Goal: Find specific page/section: Find specific page/section

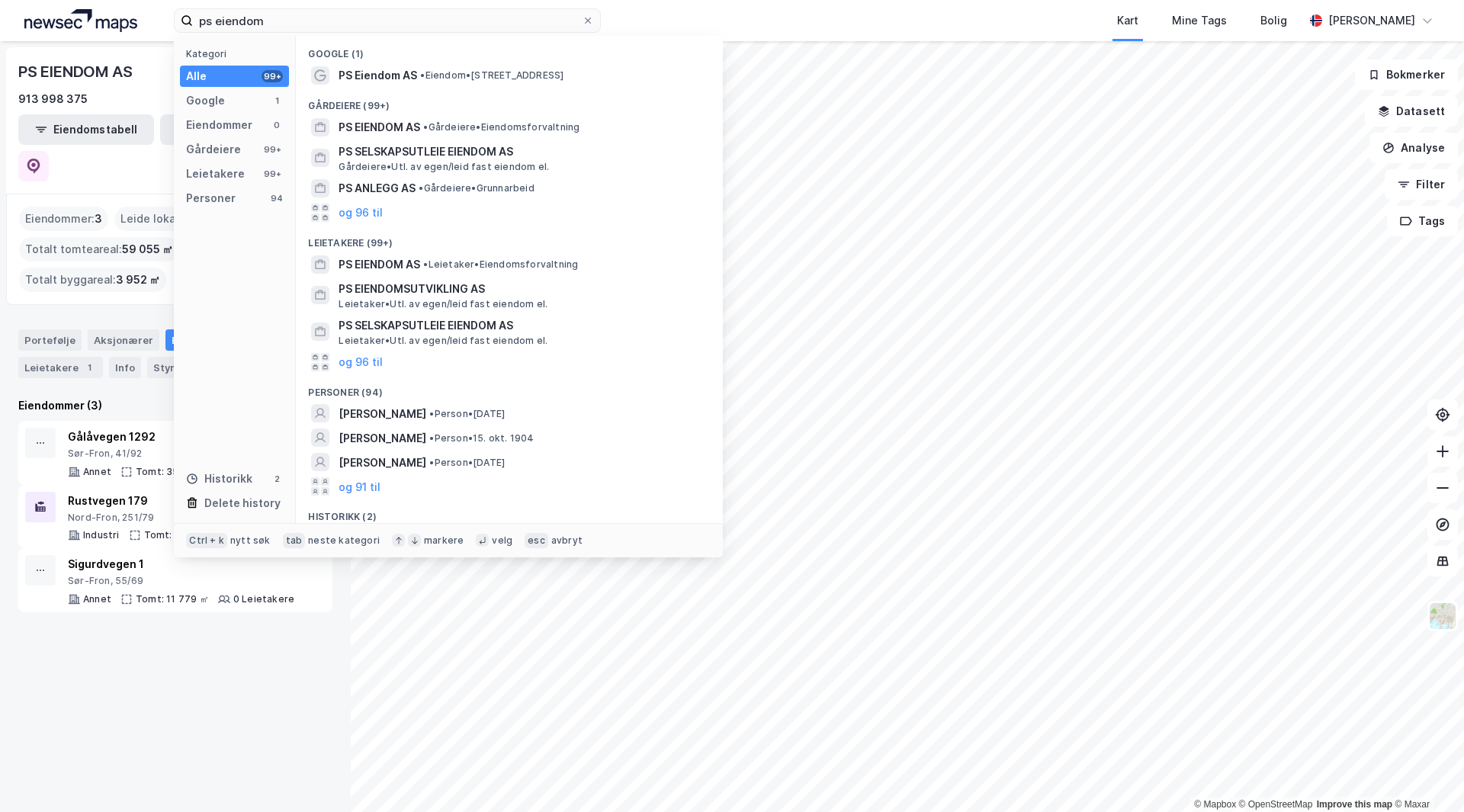
click at [276, 19] on input "ps eiendom" at bounding box center [387, 20] width 389 height 23
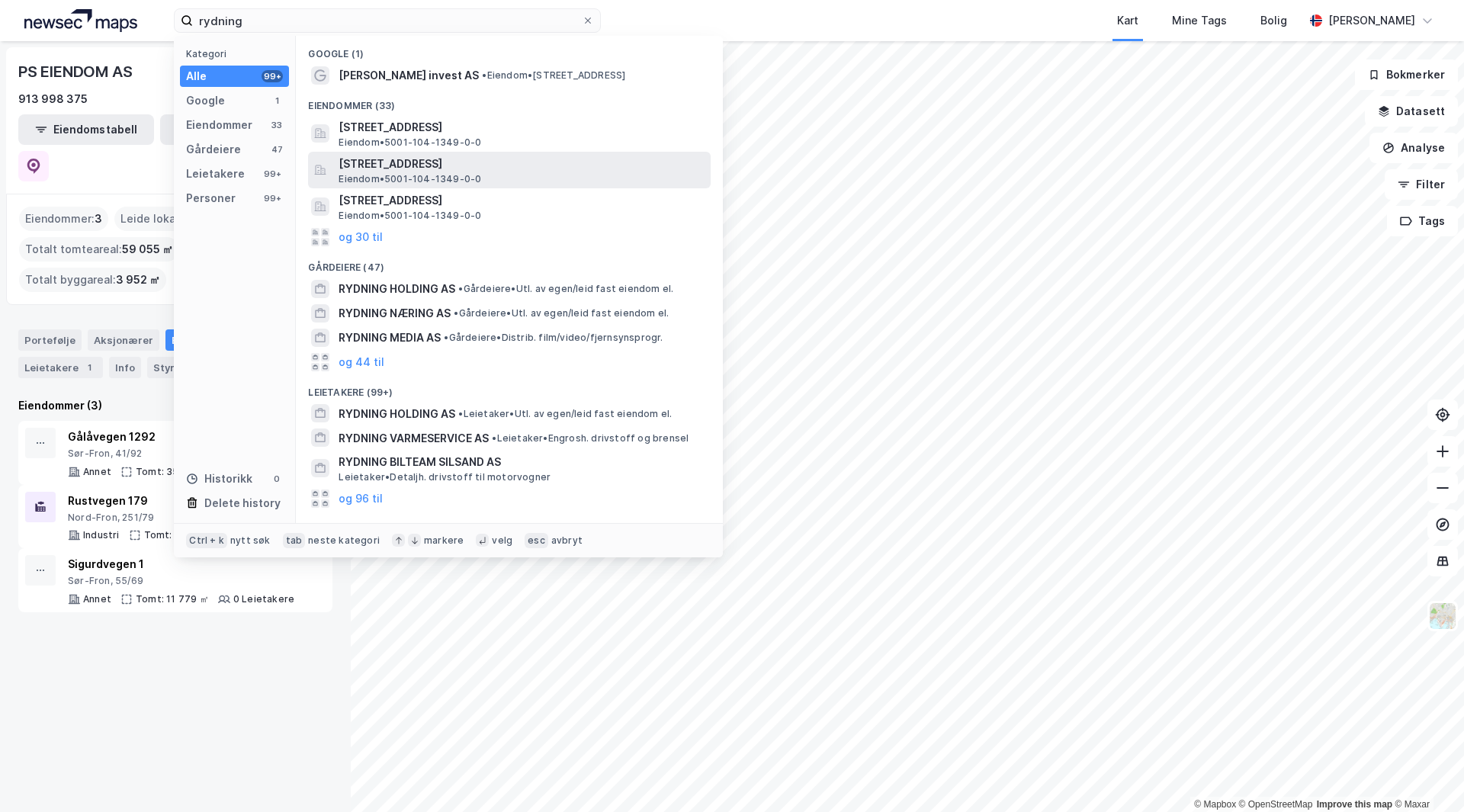
type input "rydning"
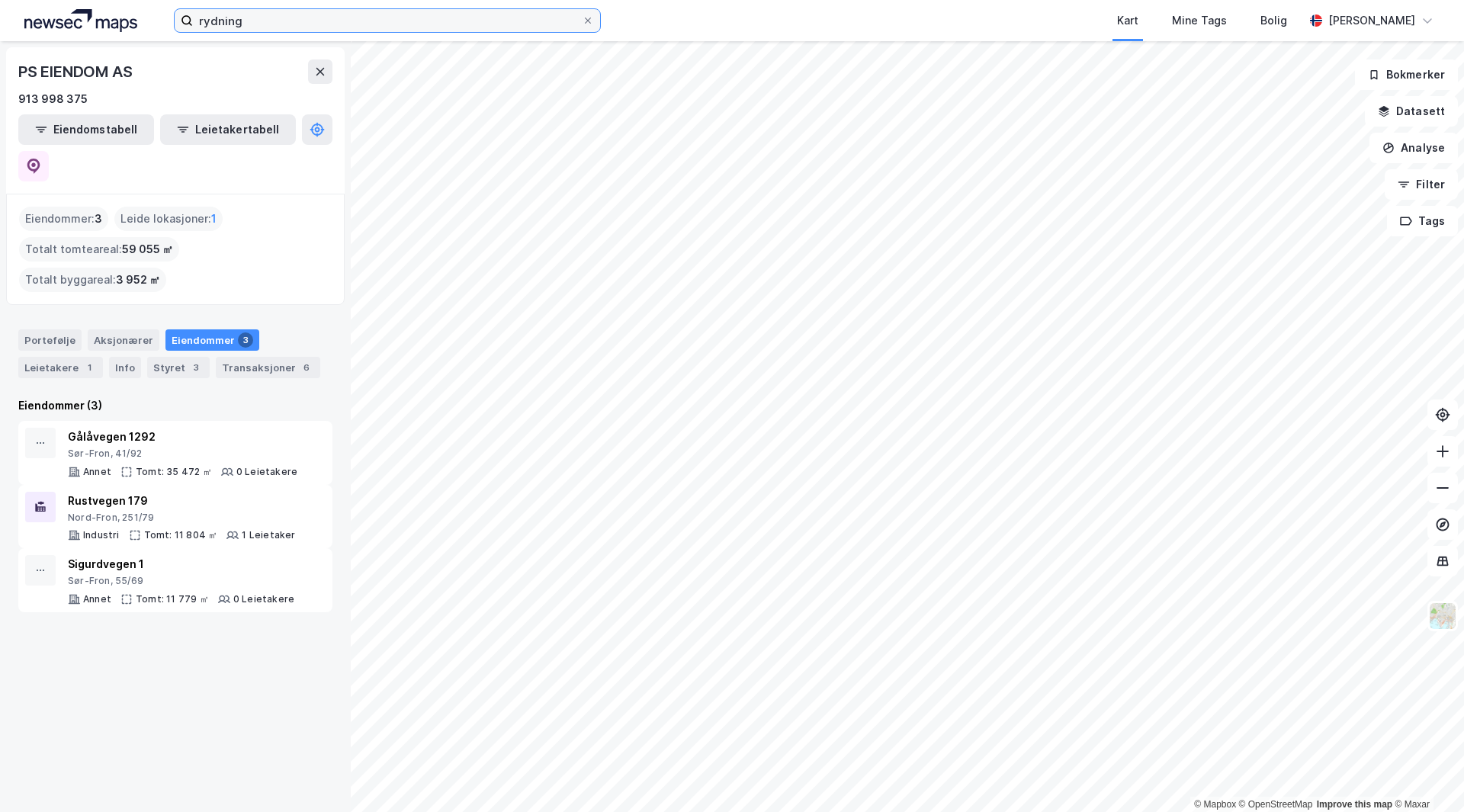
click at [267, 20] on input "rydning" at bounding box center [387, 20] width 389 height 23
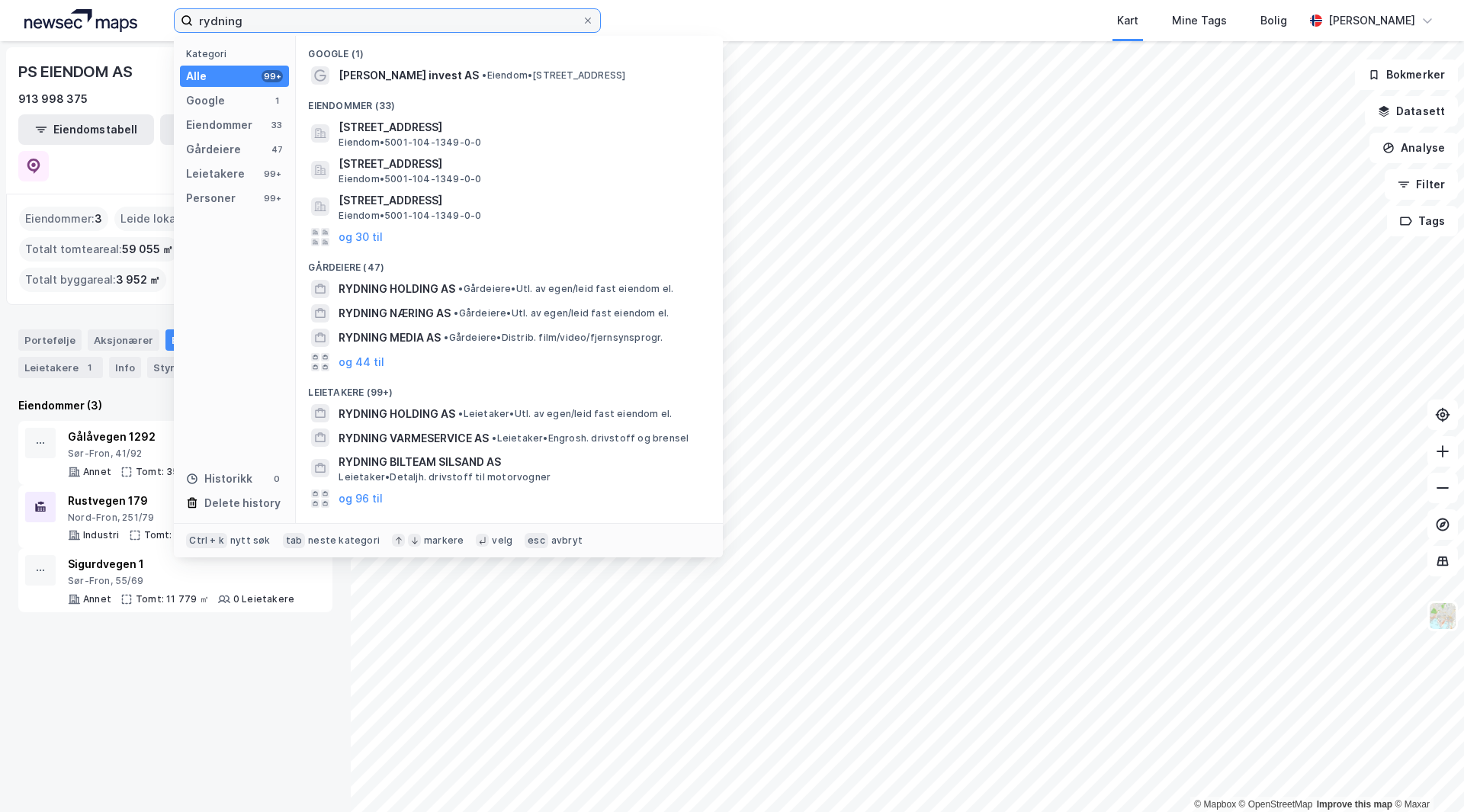
click at [267, 20] on input "rydning" at bounding box center [387, 20] width 389 height 23
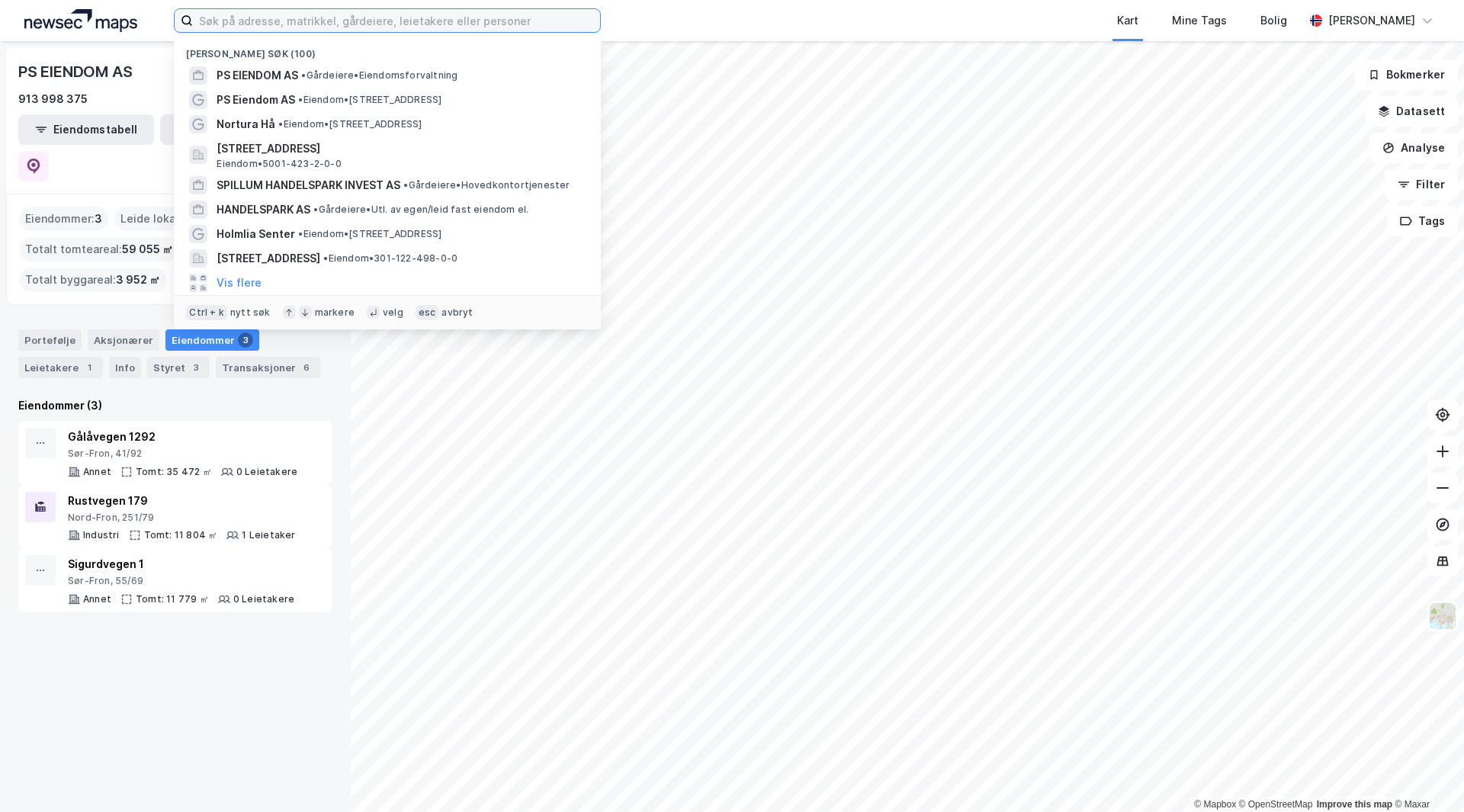
click at [242, 27] on input at bounding box center [396, 20] width 407 height 23
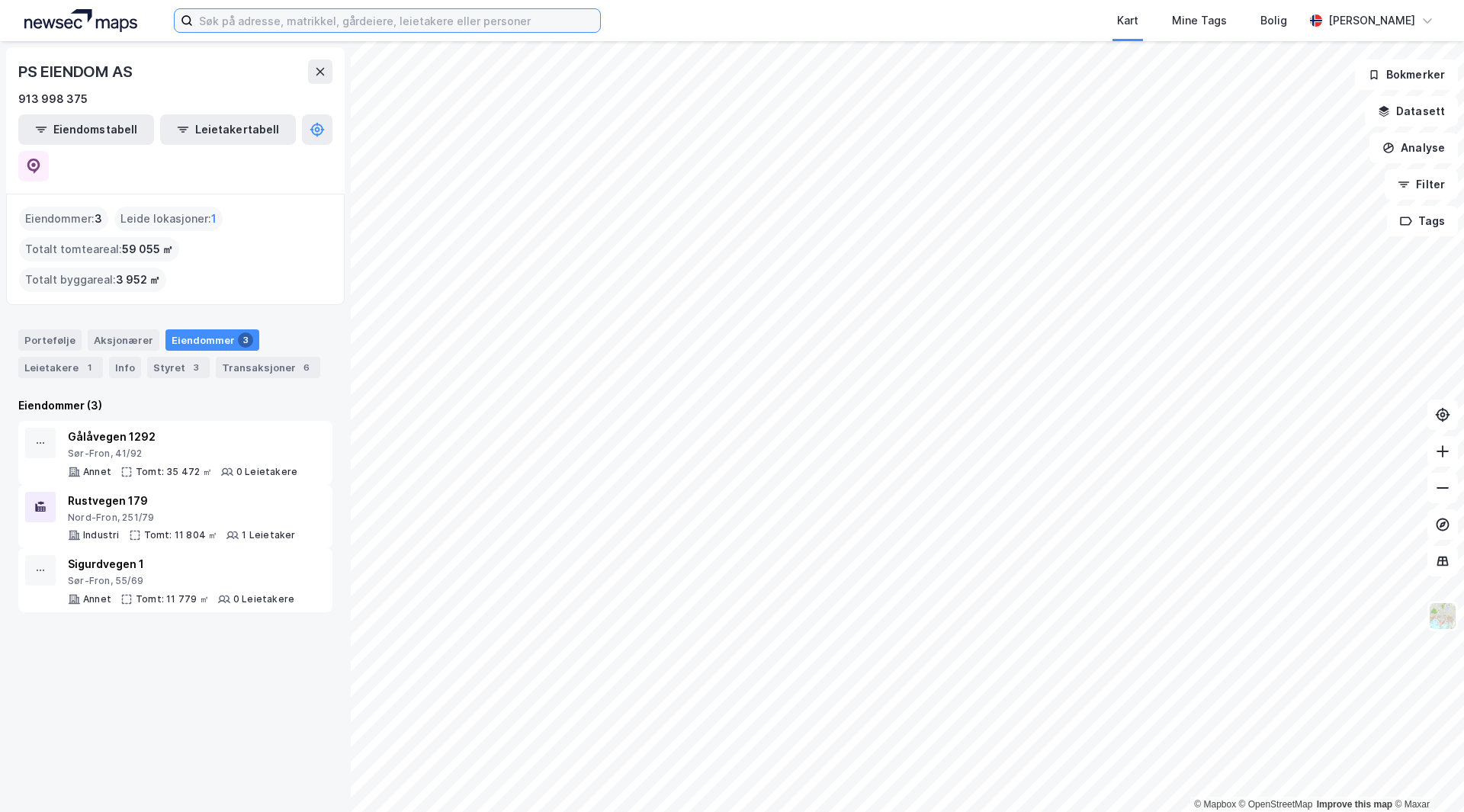
drag, startPoint x: 273, startPoint y: 24, endPoint x: 279, endPoint y: 16, distance: 10.0
click at [284, 20] on input at bounding box center [396, 20] width 407 height 23
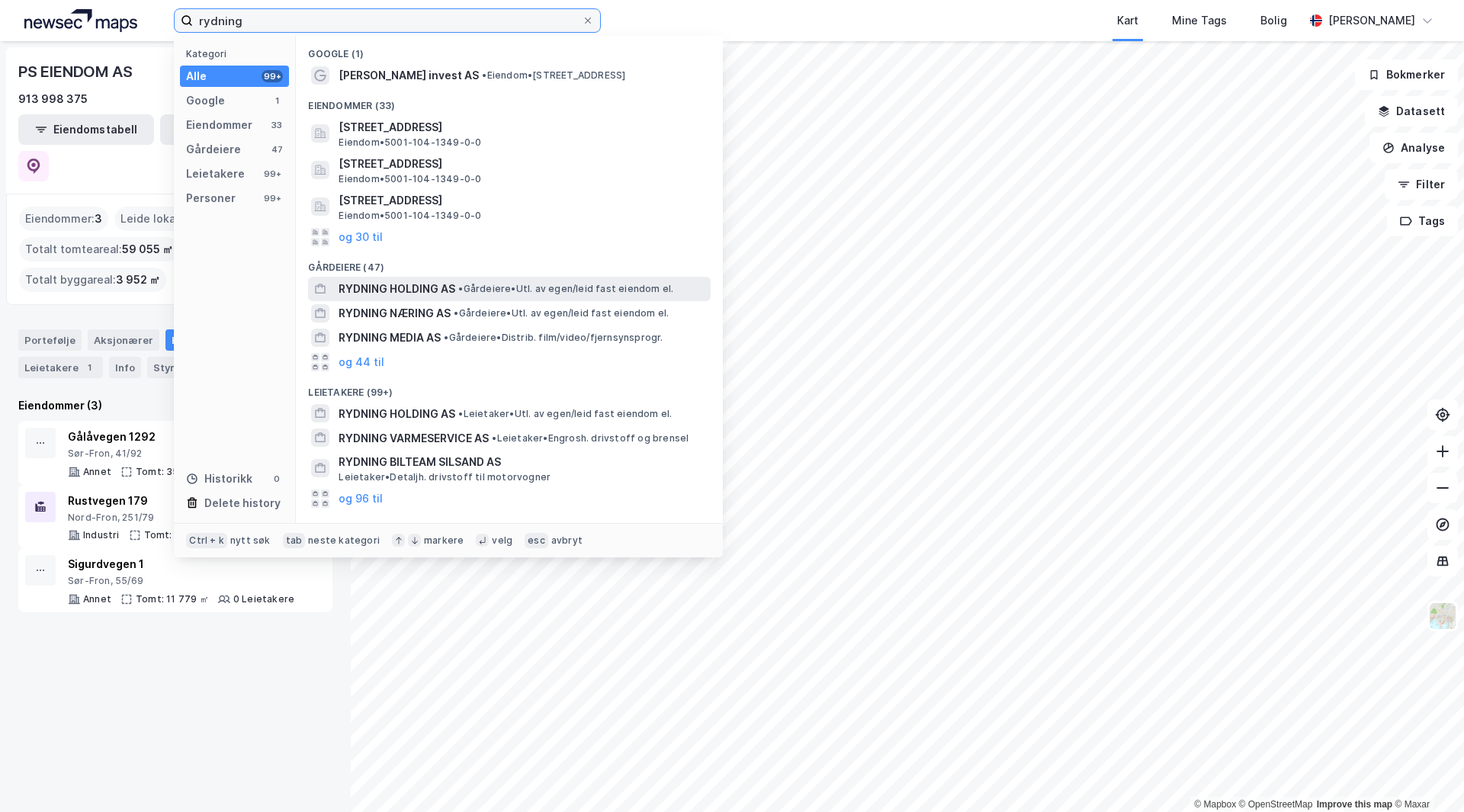
type input "rydning"
click at [437, 295] on span "RYDNING HOLDING AS" at bounding box center [396, 289] width 116 height 19
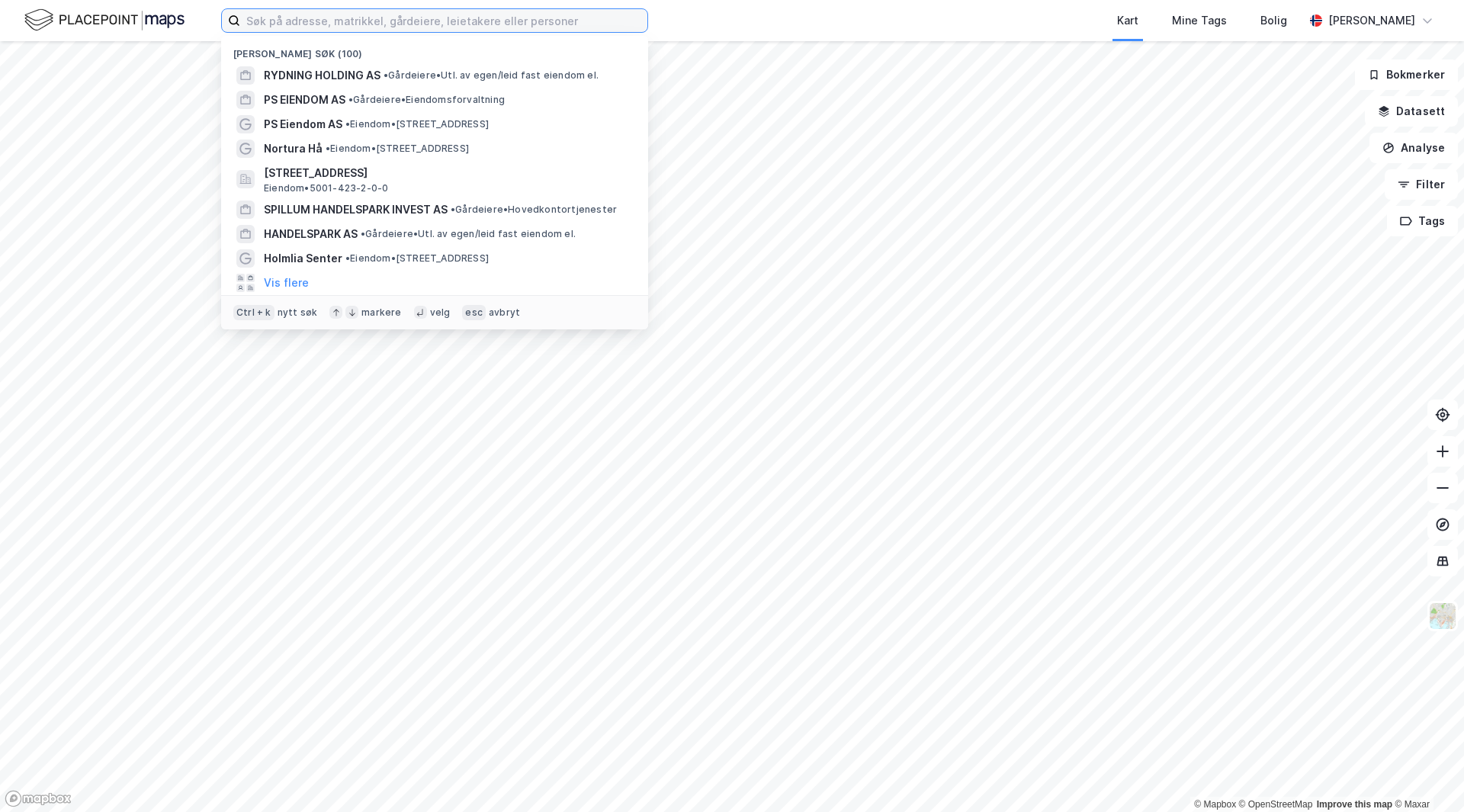
click at [288, 17] on input at bounding box center [443, 20] width 407 height 23
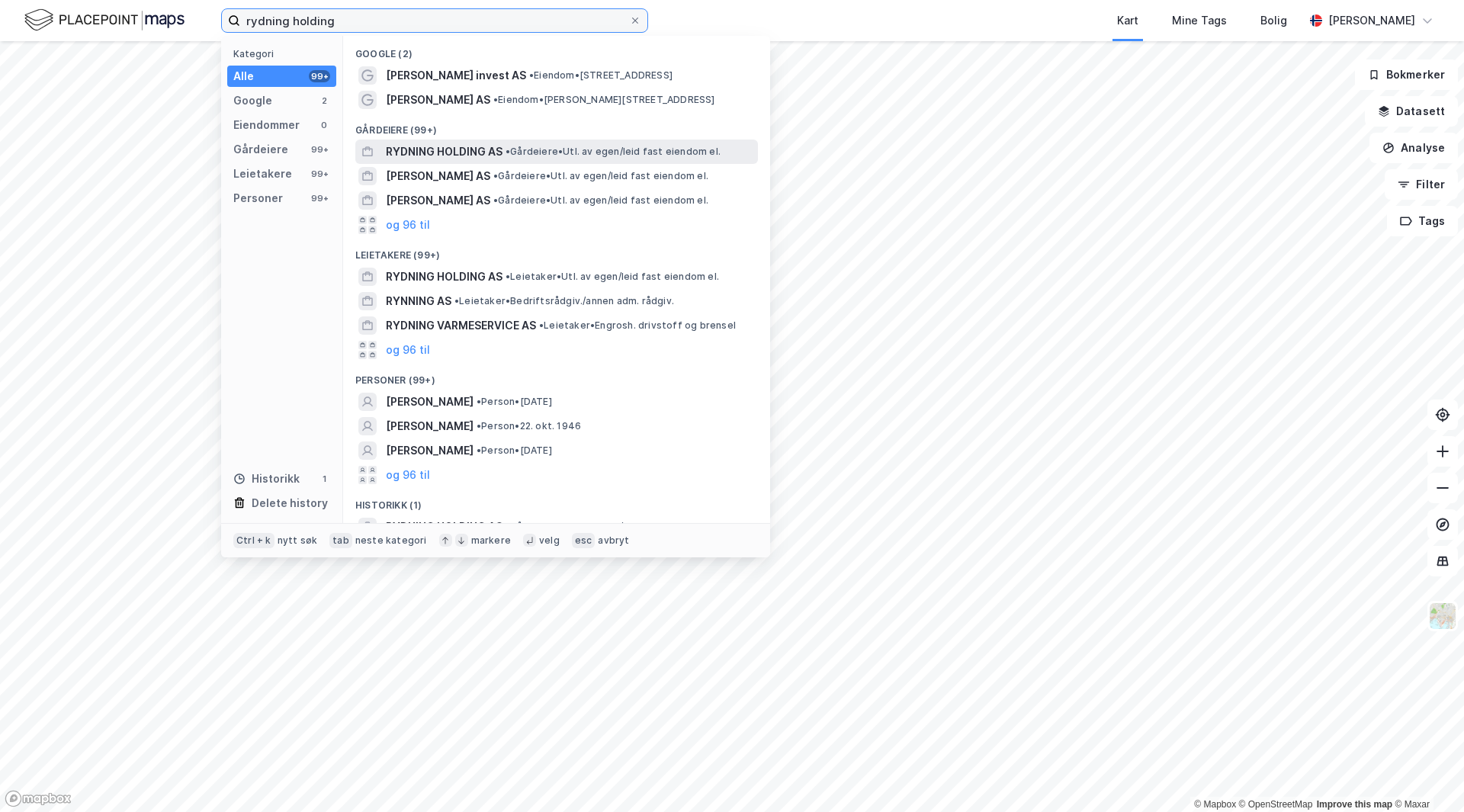
type input "rydning holding"
click at [502, 152] on span "RYDNING HOLDING AS" at bounding box center [443, 151] width 116 height 19
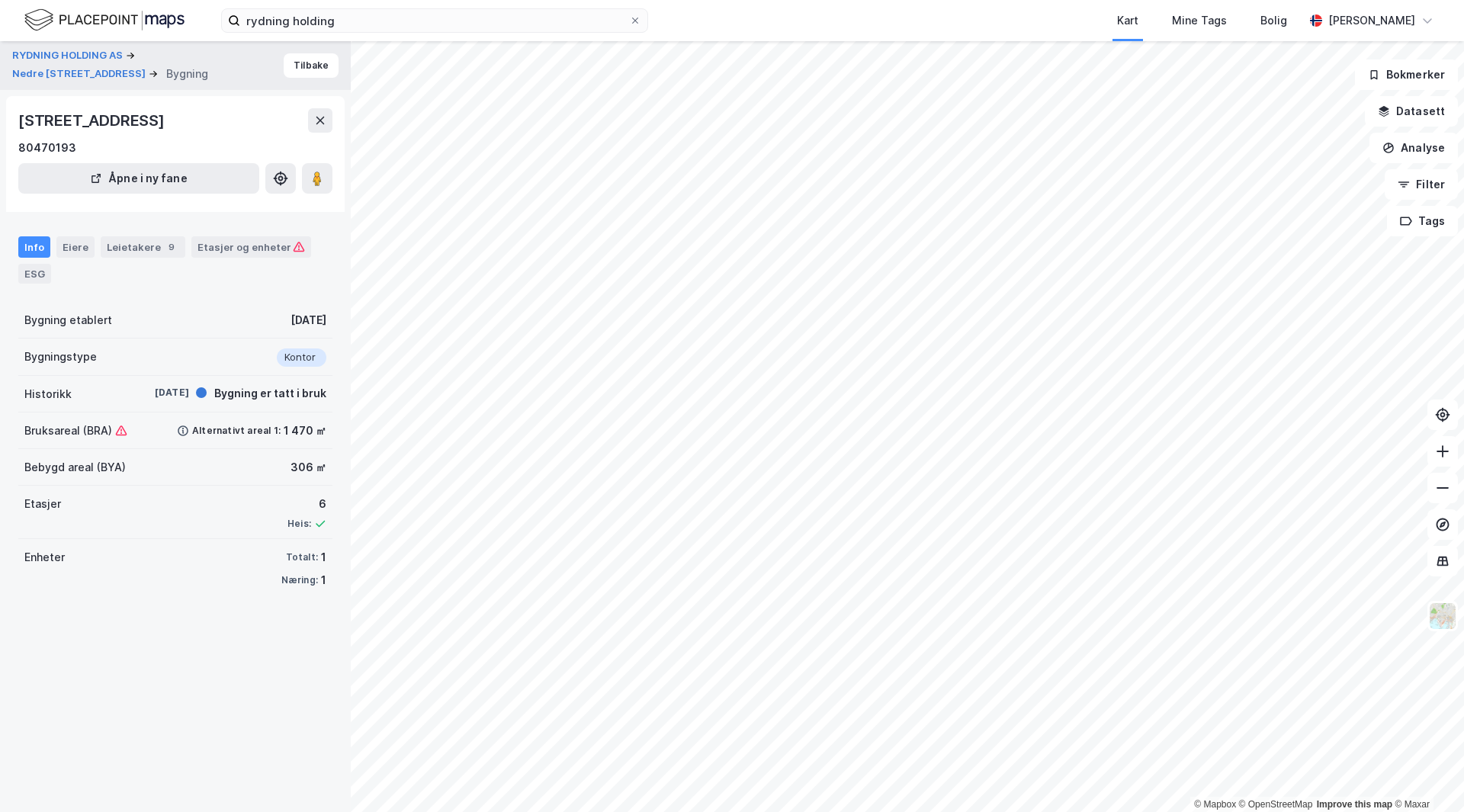
drag, startPoint x: 263, startPoint y: 627, endPoint x: 237, endPoint y: 630, distance: 26.2
click at [210, 642] on div "RYDNING HOLDING AS Nedre Slottsgate 7 Bygning Tilbake Nedre Slottsgate 7, 0157,…" at bounding box center [175, 426] width 351 height 771
drag, startPoint x: 238, startPoint y: 630, endPoint x: 204, endPoint y: 466, distance: 167.5
click at [205, 655] on div "RYDNING HOLDING AS Nedre Slottsgate 7 Bygning Tilbake Nedre Slottsgate 7, 0157,…" at bounding box center [175, 426] width 351 height 771
click at [304, 75] on button "Tilbake" at bounding box center [311, 65] width 55 height 24
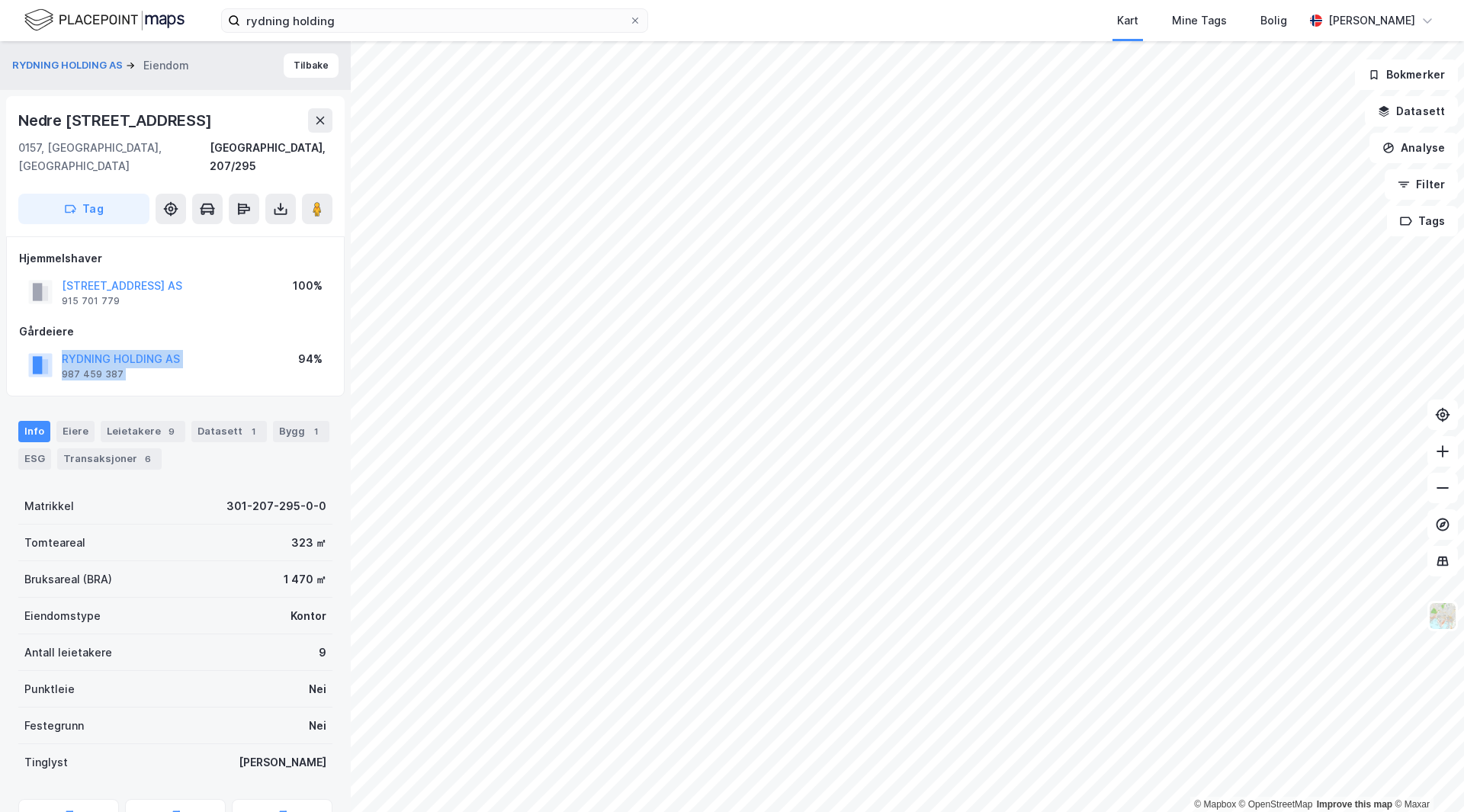
drag, startPoint x: 290, startPoint y: 313, endPoint x: 290, endPoint y: 341, distance: 28.0
click at [290, 341] on div "Gårdeiere RYDNING HOLDING AS 987 459 387 94%" at bounding box center [175, 353] width 313 height 61
click at [288, 347] on div "RYDNING HOLDING AS 987 459 387 94%" at bounding box center [175, 365] width 313 height 36
drag, startPoint x: 288, startPoint y: 330, endPoint x: 269, endPoint y: 325, distance: 19.6
drag, startPoint x: 281, startPoint y: 322, endPoint x: 270, endPoint y: 323, distance: 11.0
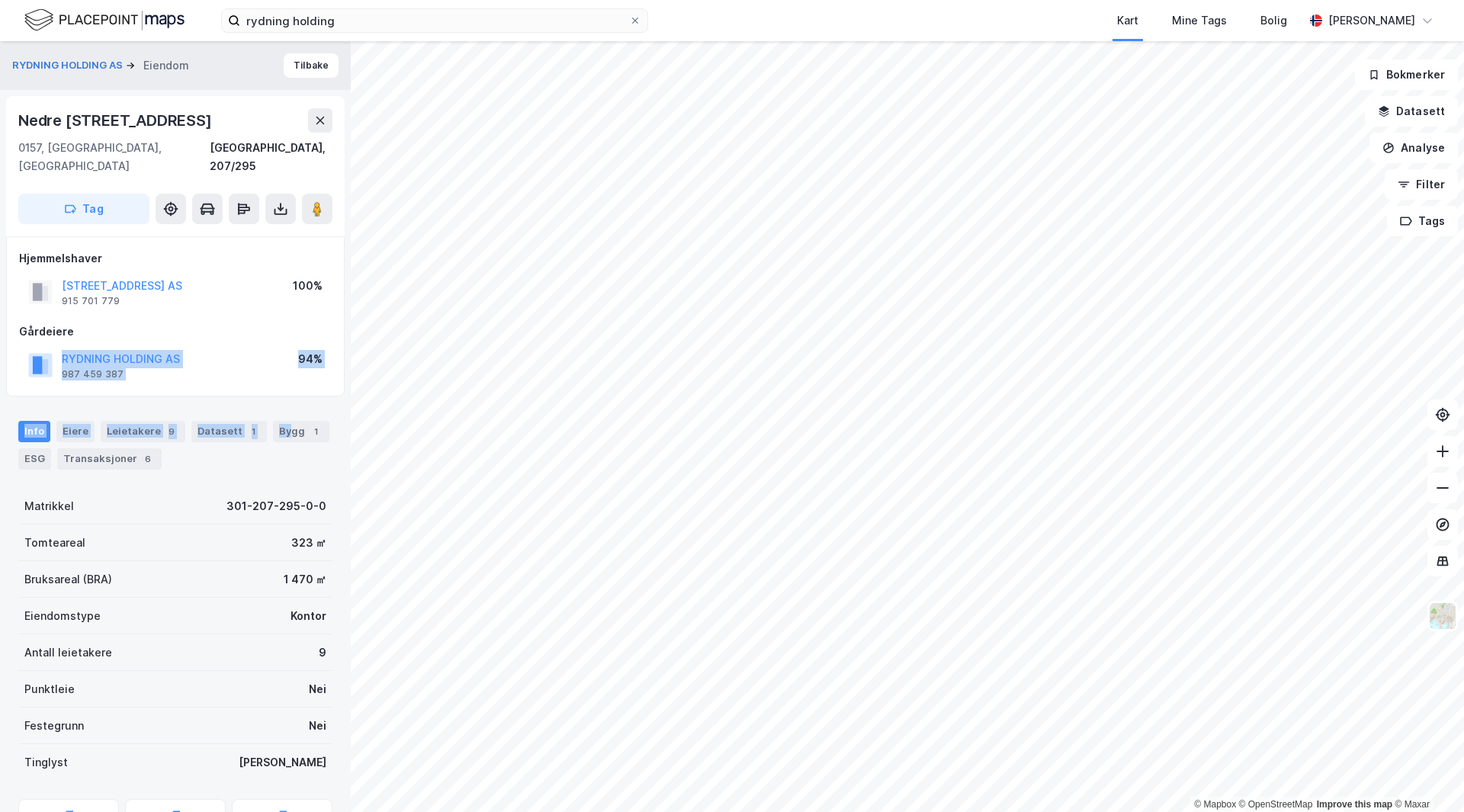
click at [282, 361] on div "Gårdeiere RYDNING HOLDING AS 987 459 387 94%" at bounding box center [175, 353] width 313 height 61
click at [270, 323] on div "Gårdeiere RYDNING HOLDING AS 987 459 387 94%" at bounding box center [175, 353] width 313 height 61
drag, startPoint x: 270, startPoint y: 323, endPoint x: 228, endPoint y: 338, distance: 44.6
click at [225, 322] on div "Gårdeiere RYDNING HOLDING AS 987 459 387 94%" at bounding box center [175, 353] width 313 height 61
